Goal: Task Accomplishment & Management: Manage account settings

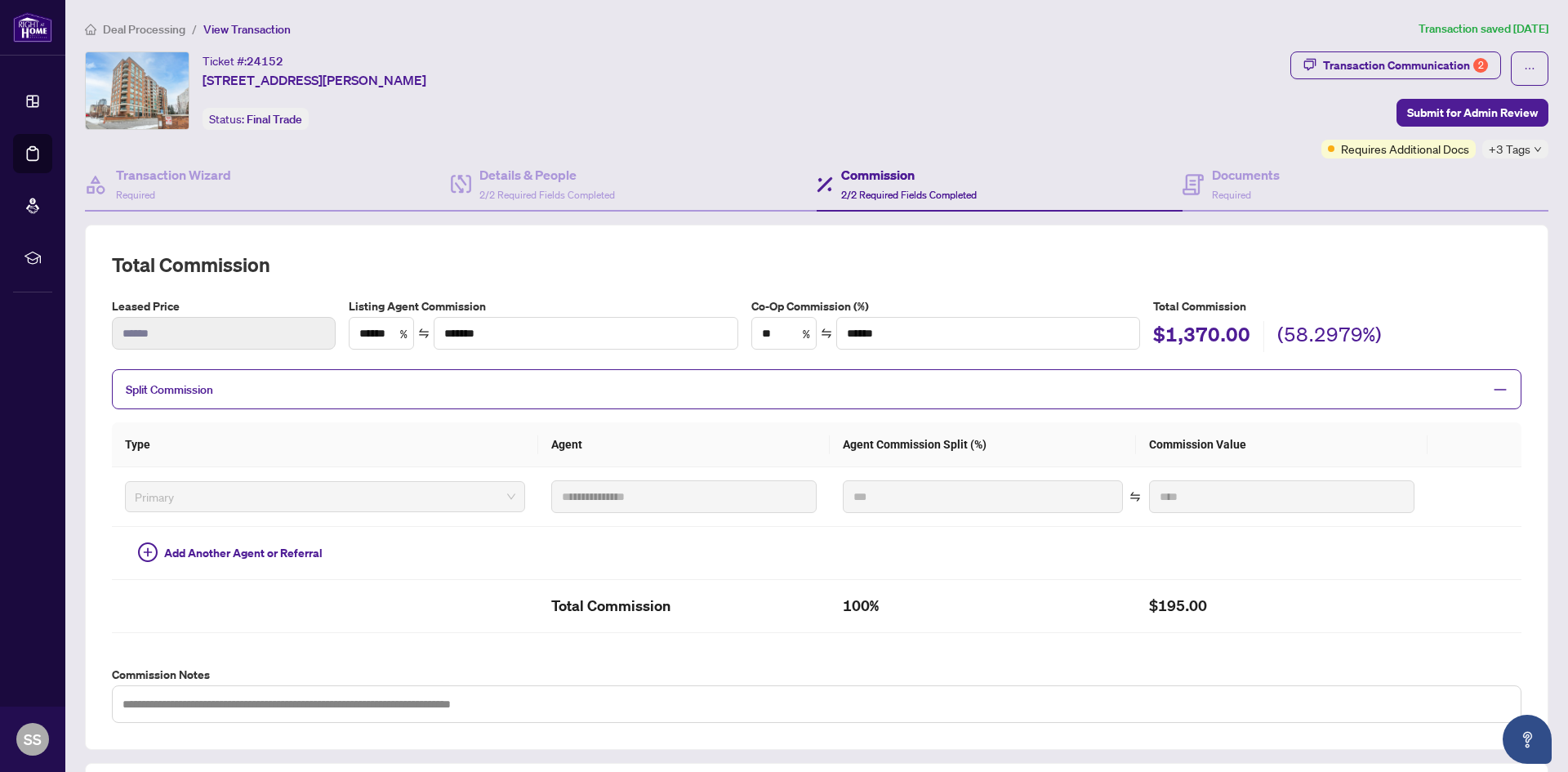
click at [167, 26] on span "Deal Processing" at bounding box center [145, 29] width 83 height 15
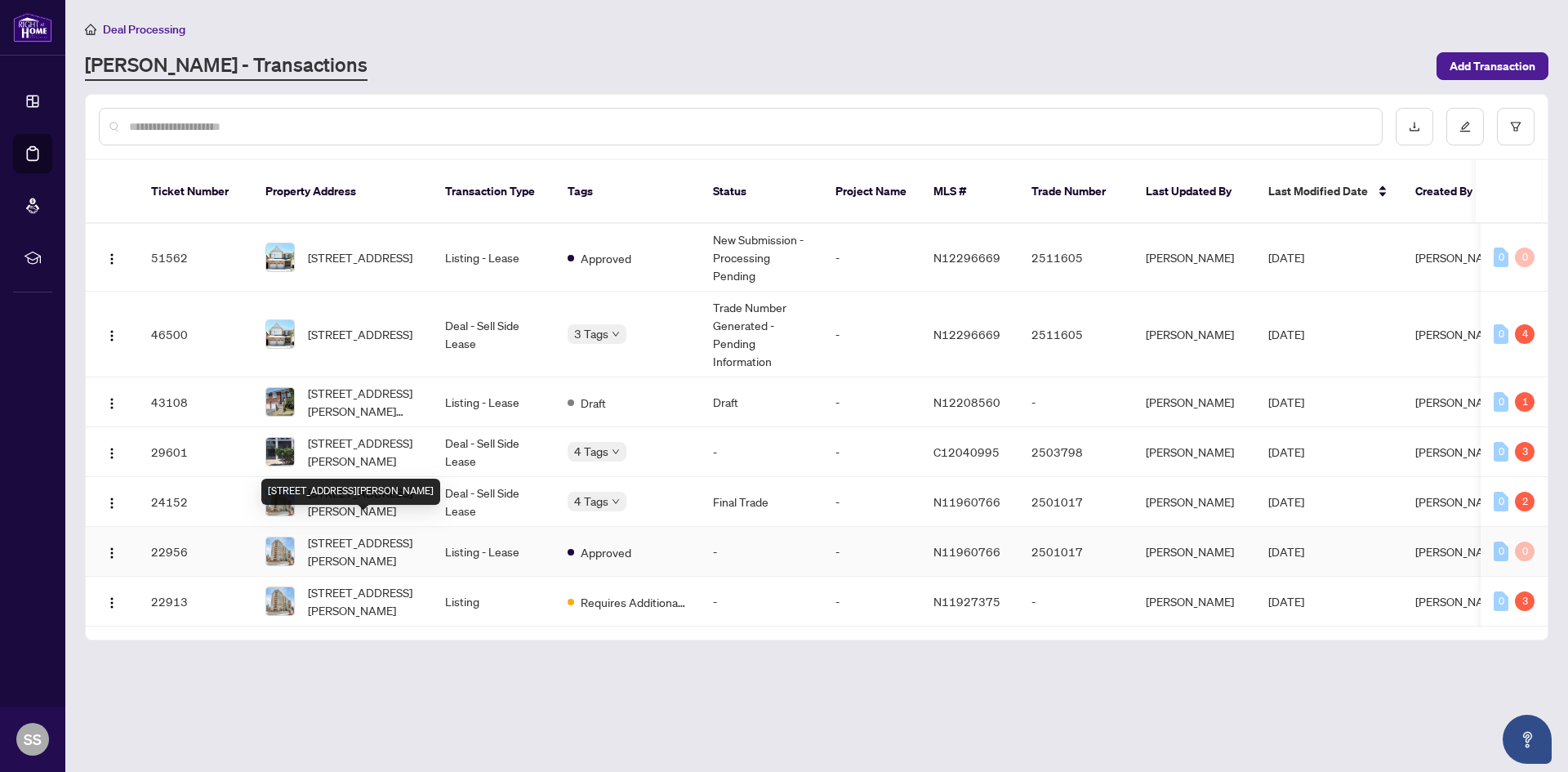
click at [353, 534] on span "[STREET_ADDRESS][PERSON_NAME]" at bounding box center [363, 551] width 111 height 36
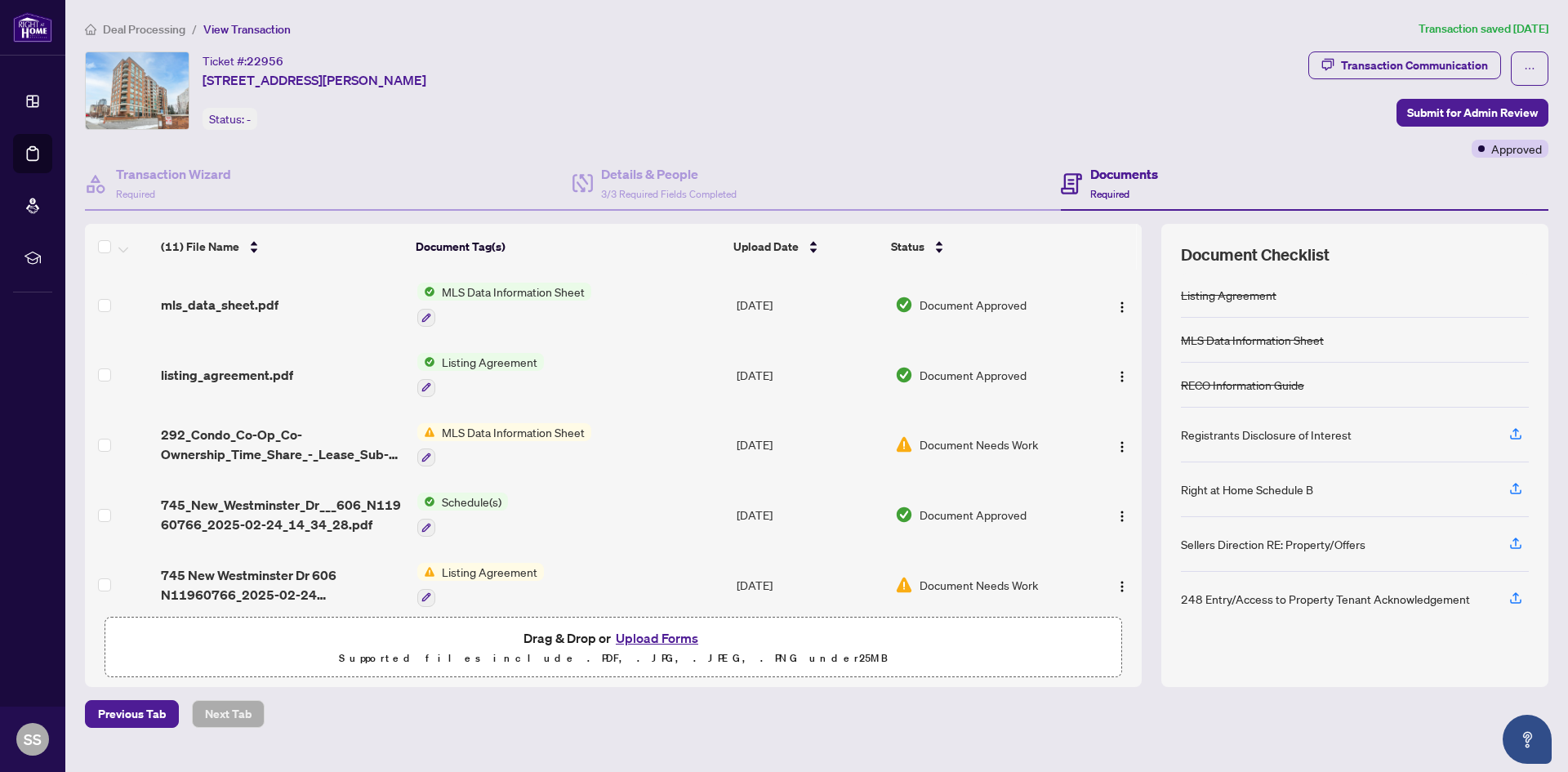
click at [519, 360] on span "Listing Agreement" at bounding box center [489, 362] width 108 height 18
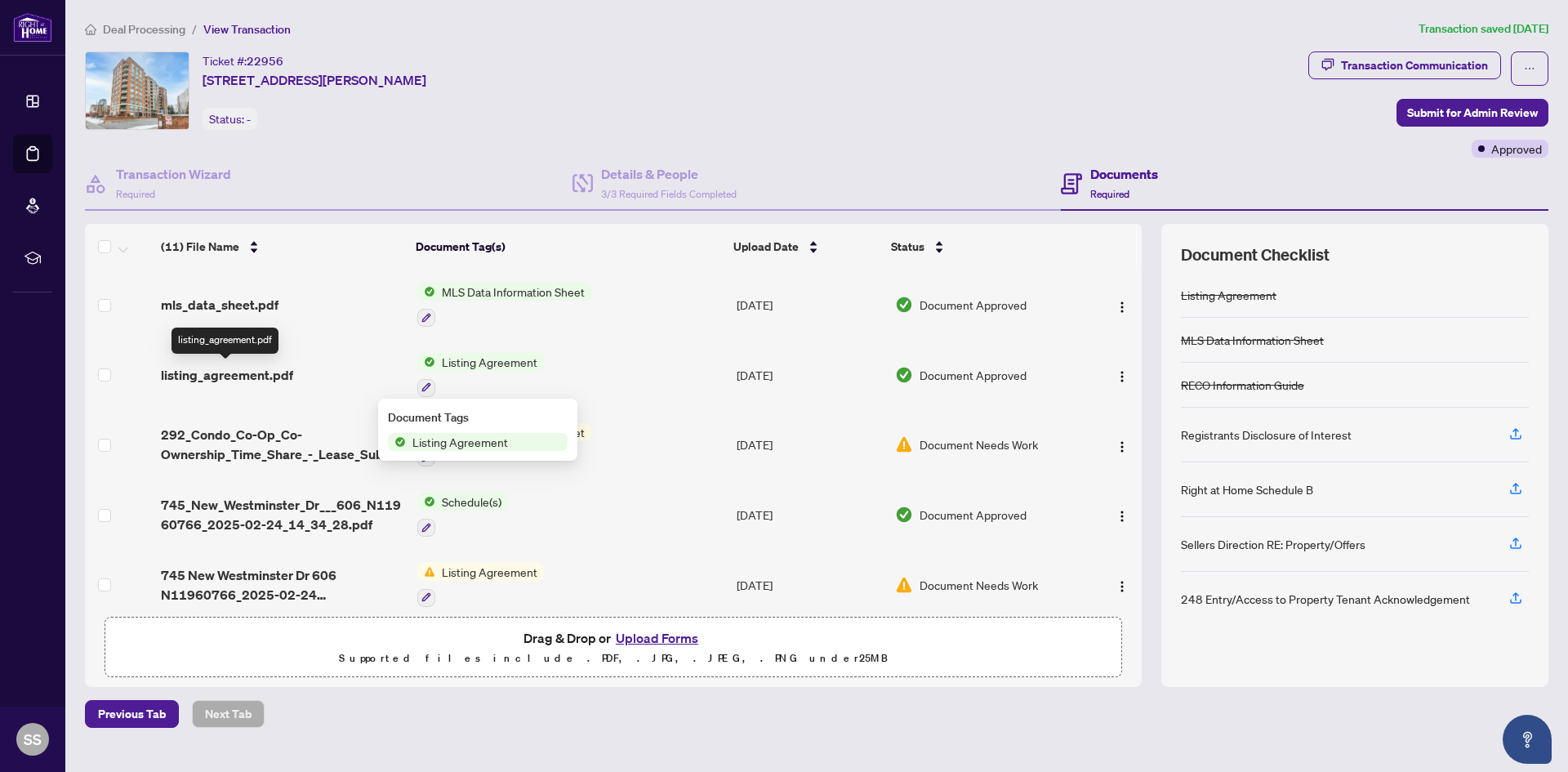
click at [239, 373] on span "listing_agreement.pdf" at bounding box center [227, 375] width 132 height 19
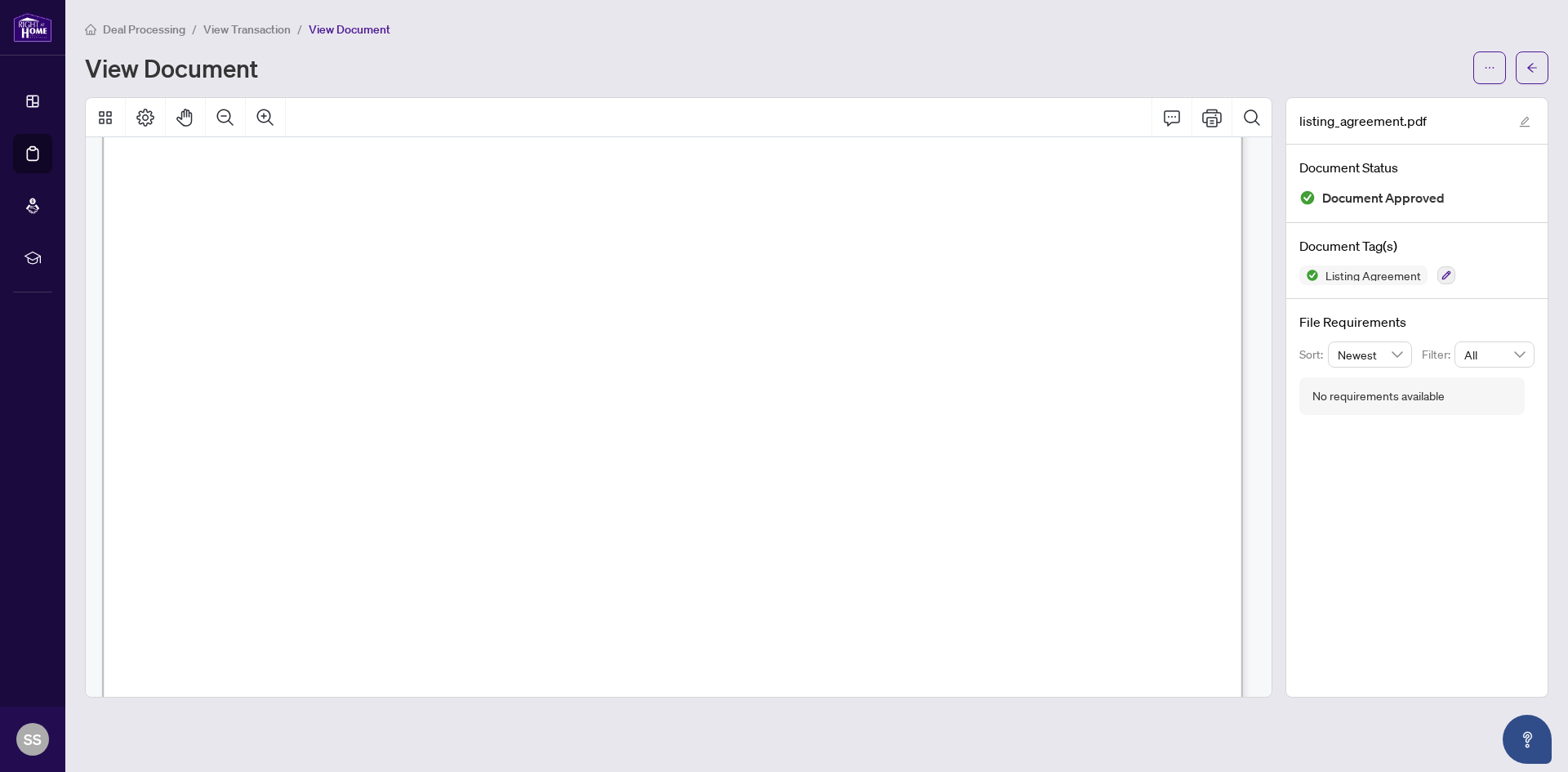
scroll to position [3513, 0]
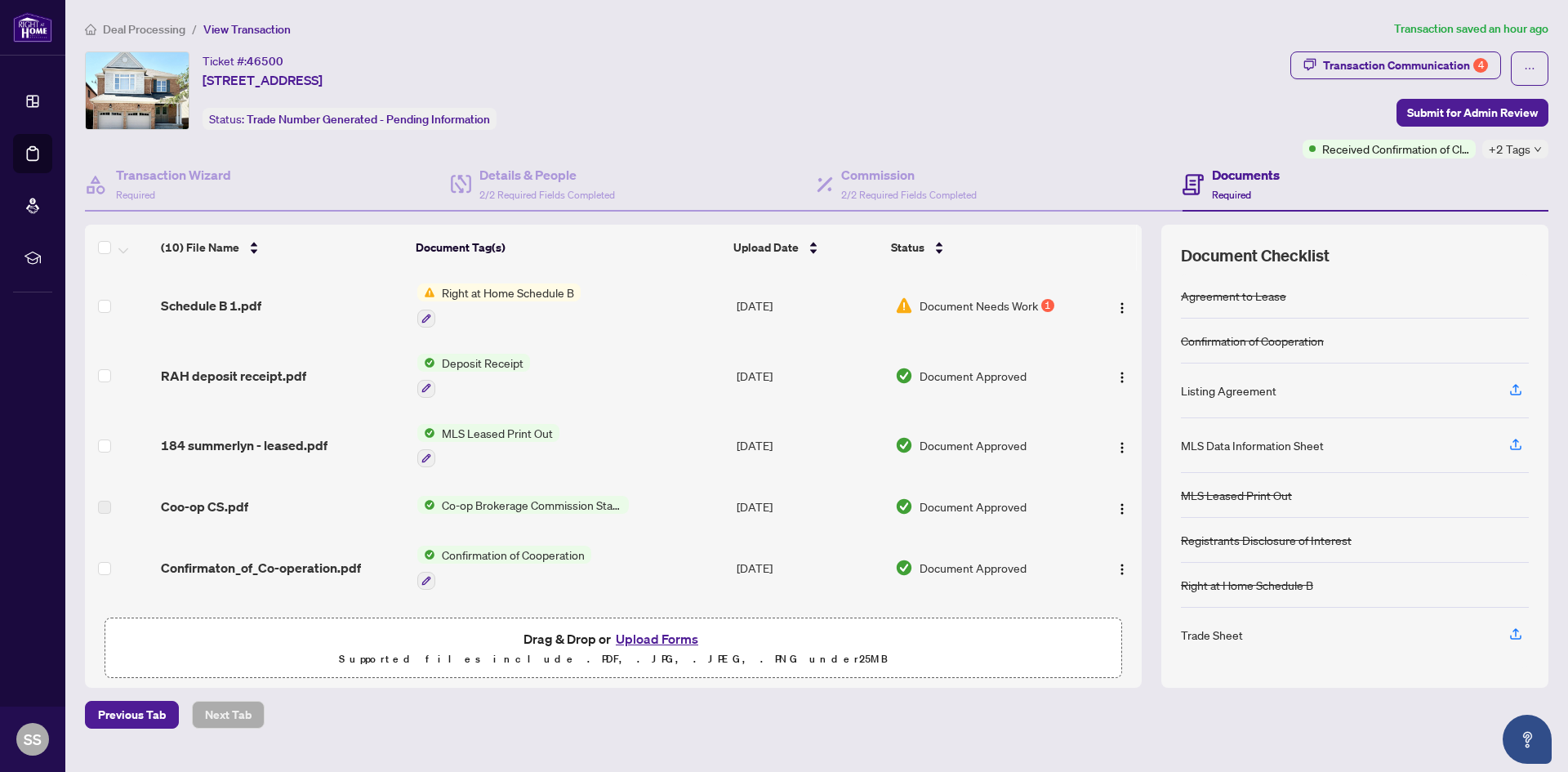
click at [214, 305] on span "Schedule B 1.pdf" at bounding box center [211, 305] width 101 height 19
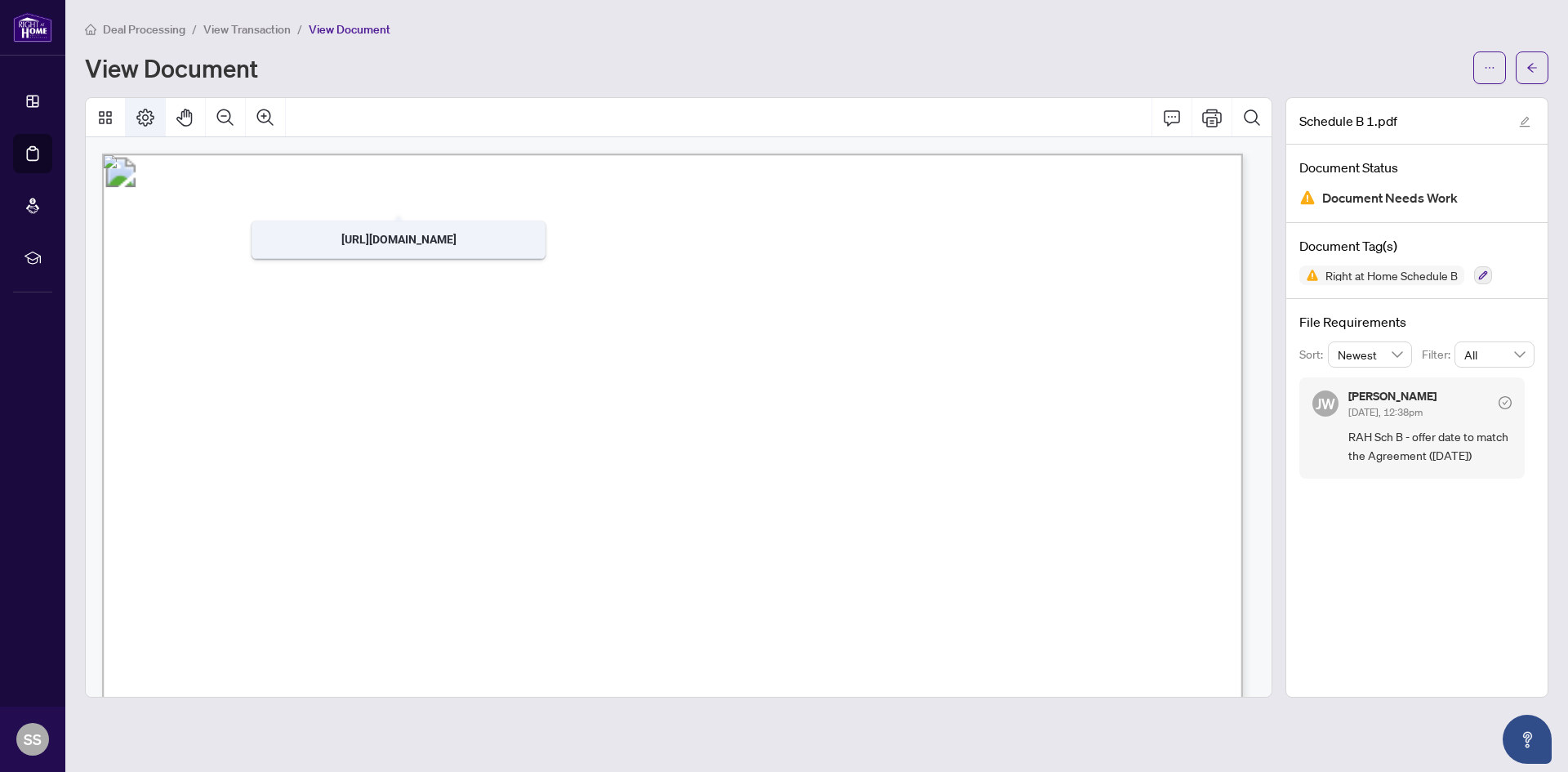
click at [150, 112] on icon "Page Layout" at bounding box center [146, 117] width 19 height 19
